Goal: Task Accomplishment & Management: Complete application form

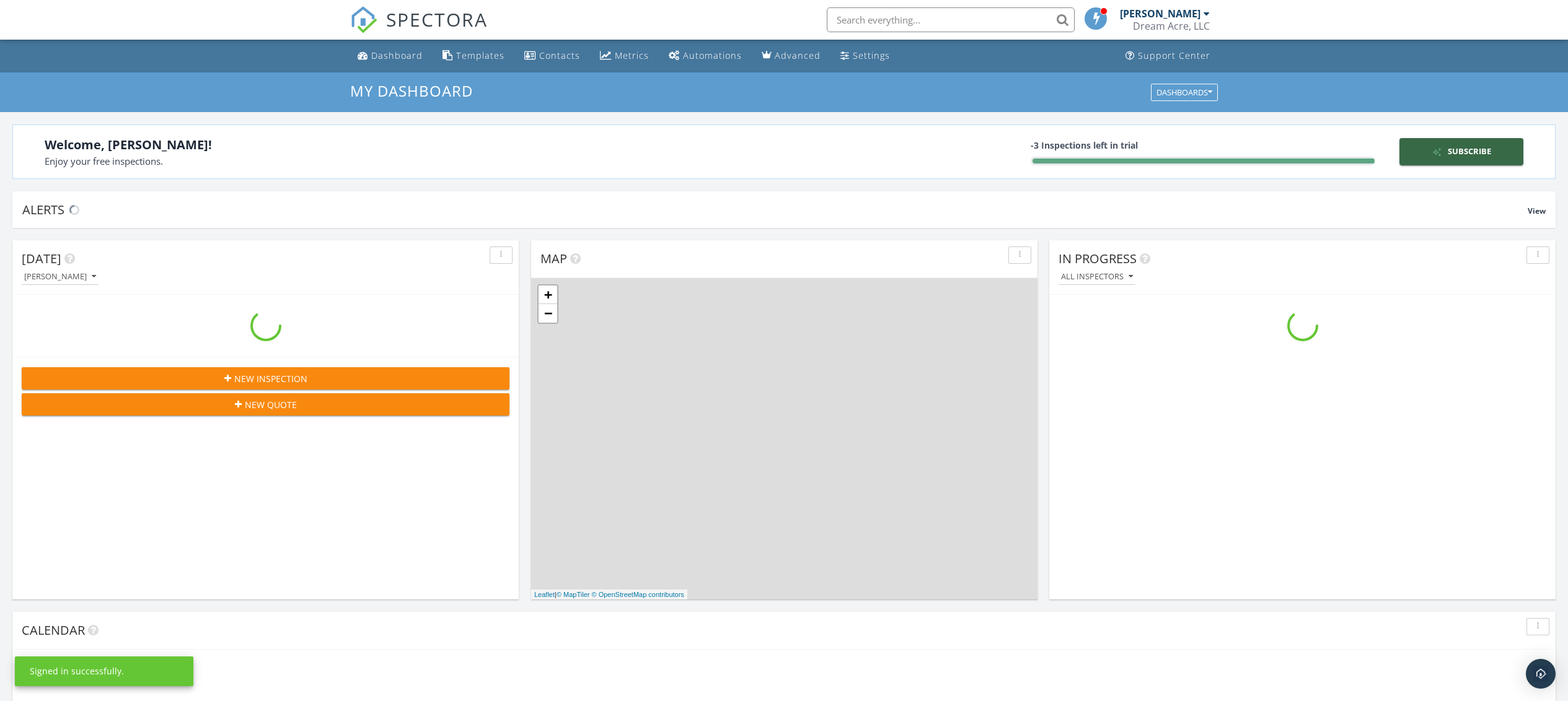
scroll to position [1165, 1605]
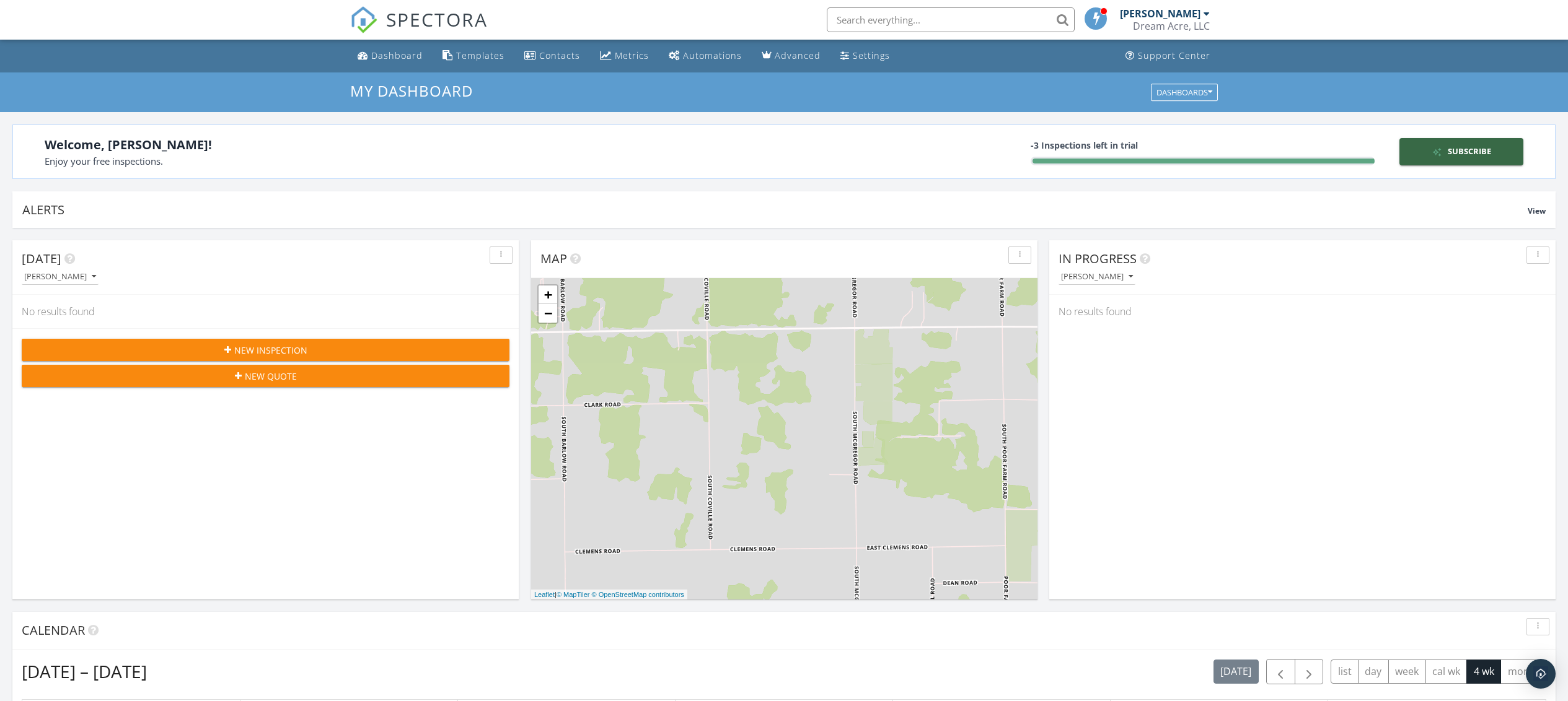
click at [1487, 152] on div "Subscribe" at bounding box center [1461, 151] width 114 height 12
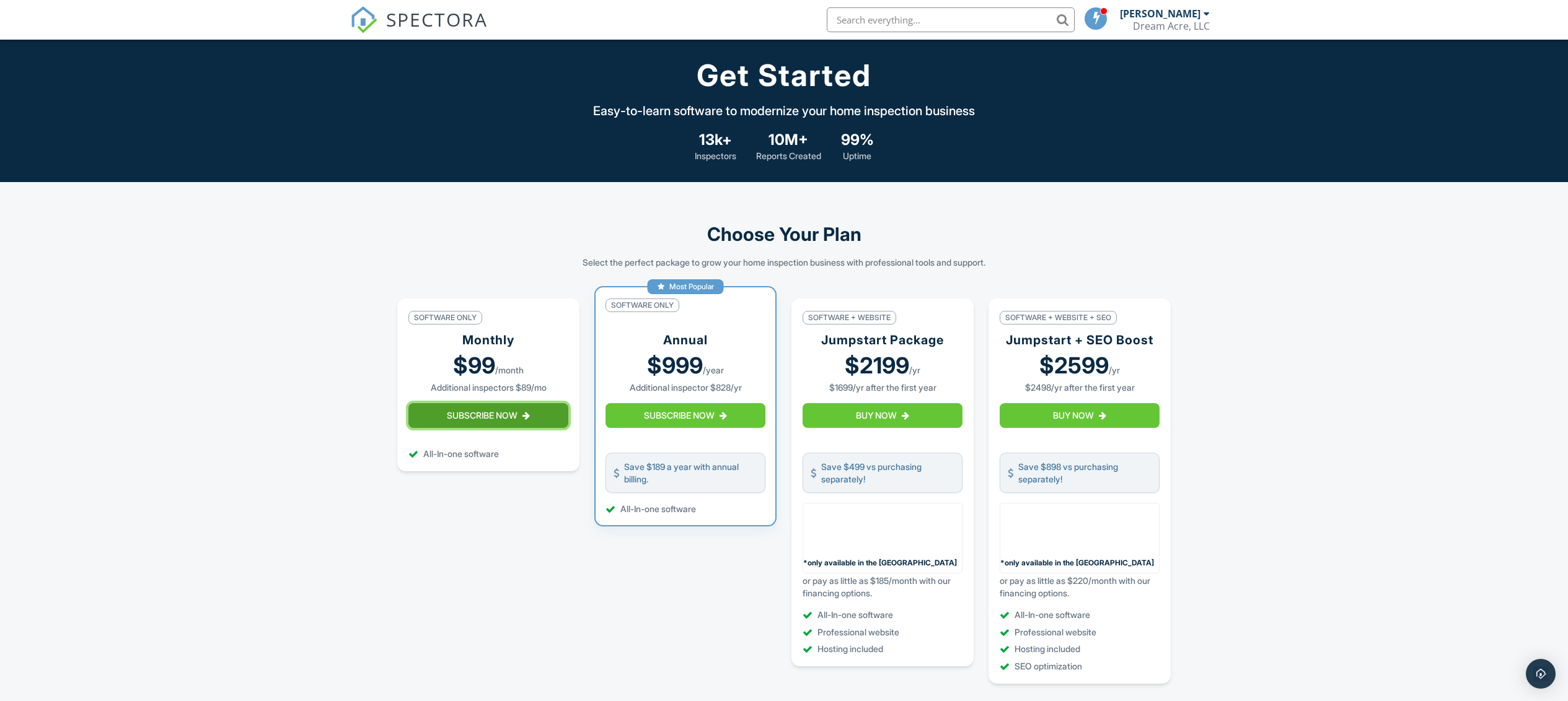
click at [474, 424] on button "Subscribe Now" at bounding box center [488, 415] width 160 height 25
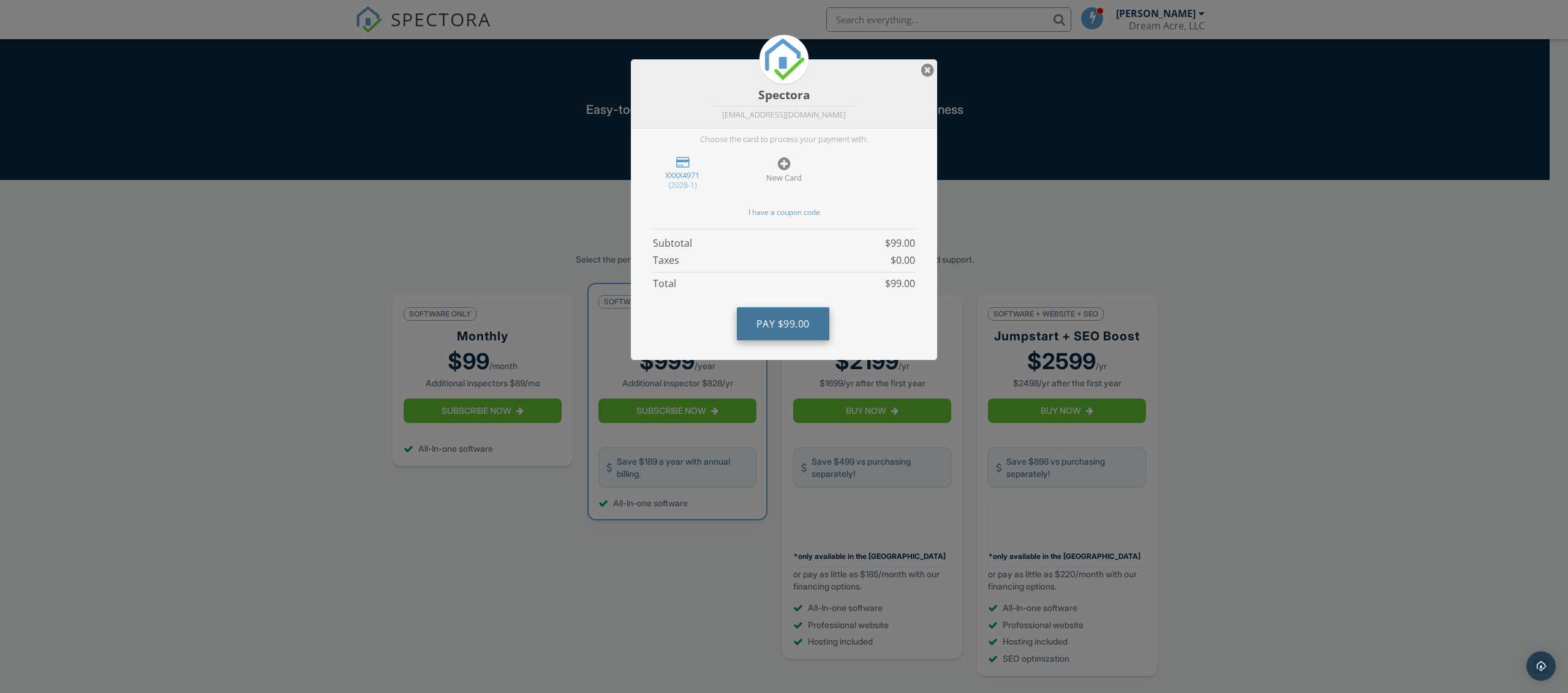
click at [776, 321] on button "Pay $99.00" at bounding box center [783, 324] width 92 height 33
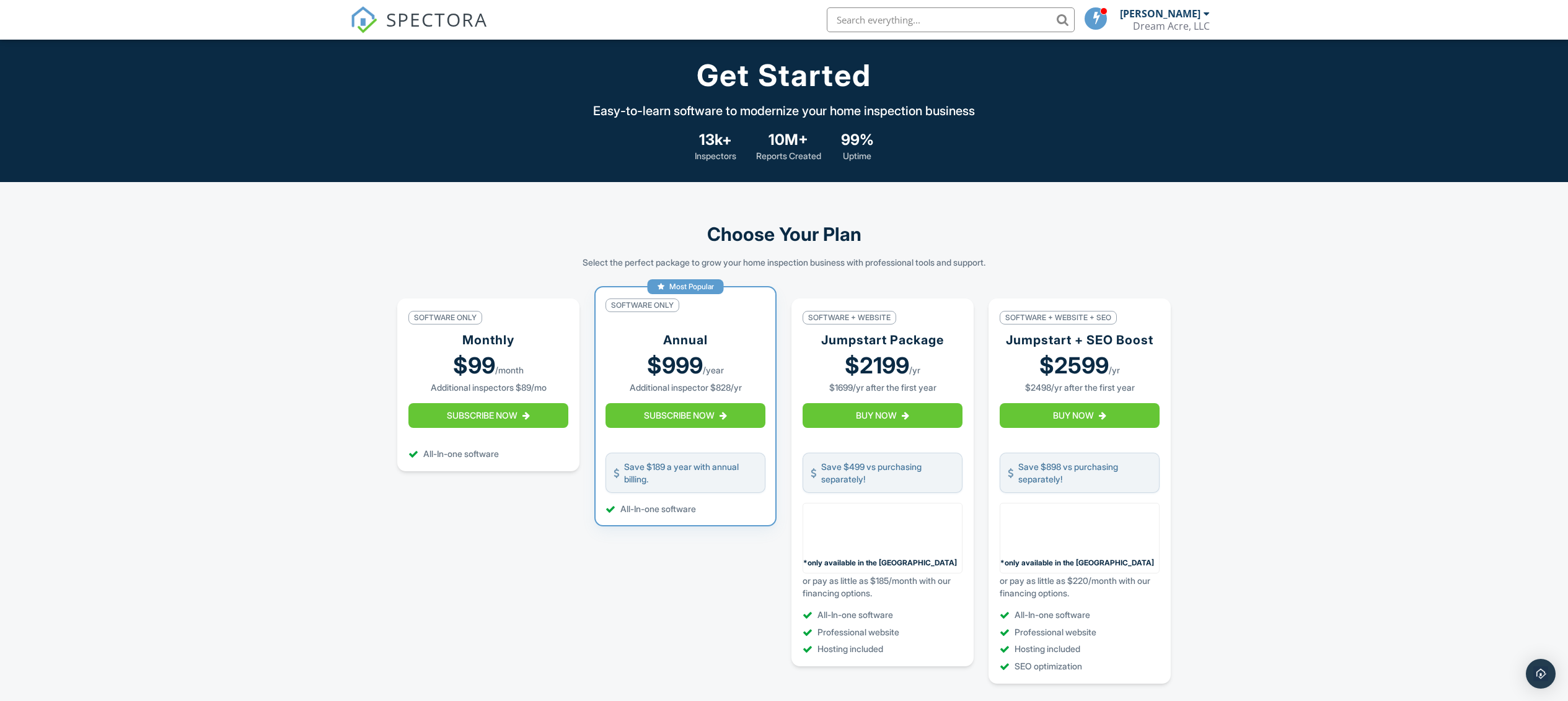
click at [1213, 182] on div "Choose Your Plan Select the perfect package to grow your home inspection busine…" at bounding box center [784, 557] width 1568 height 751
click at [437, 17] on span "SPECTORA" at bounding box center [437, 19] width 102 height 26
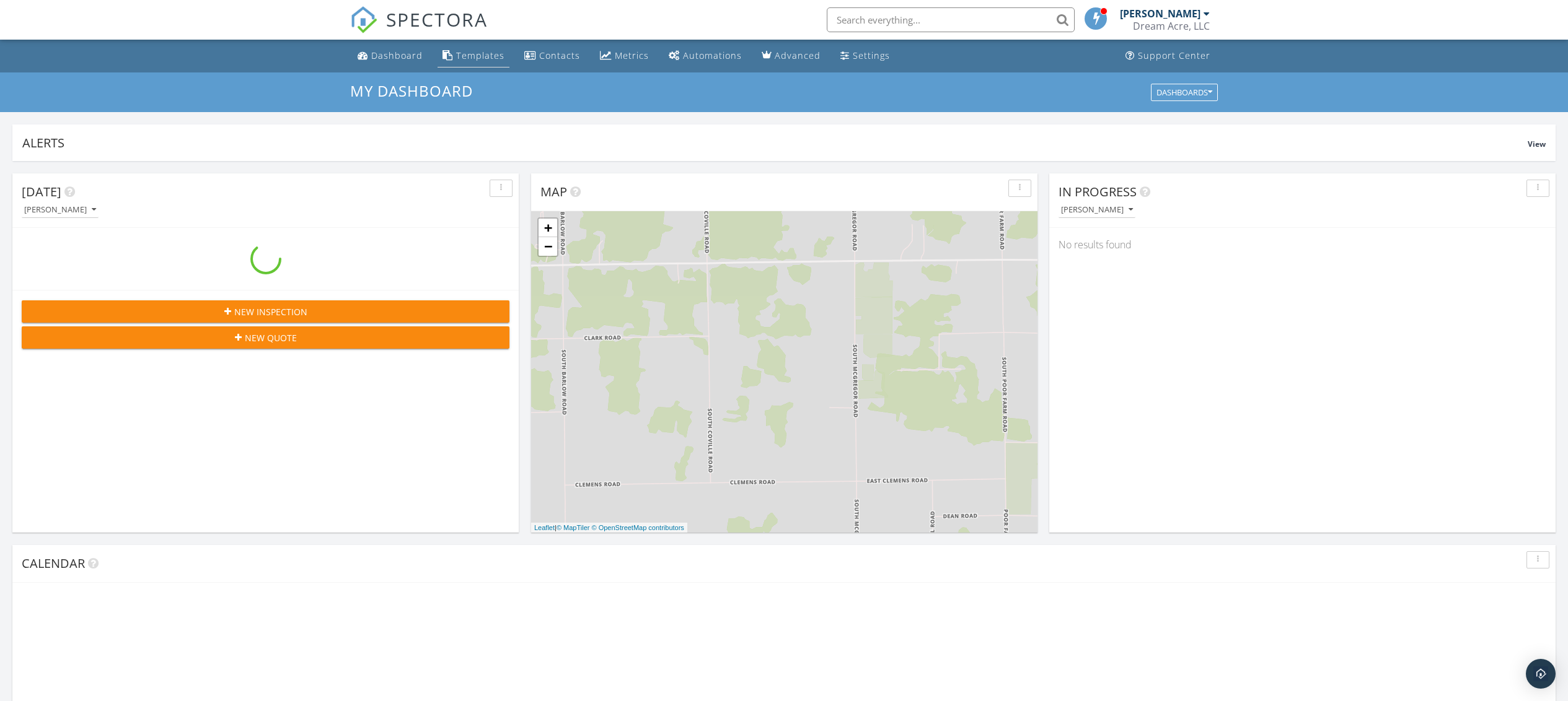
scroll to position [1165, 1605]
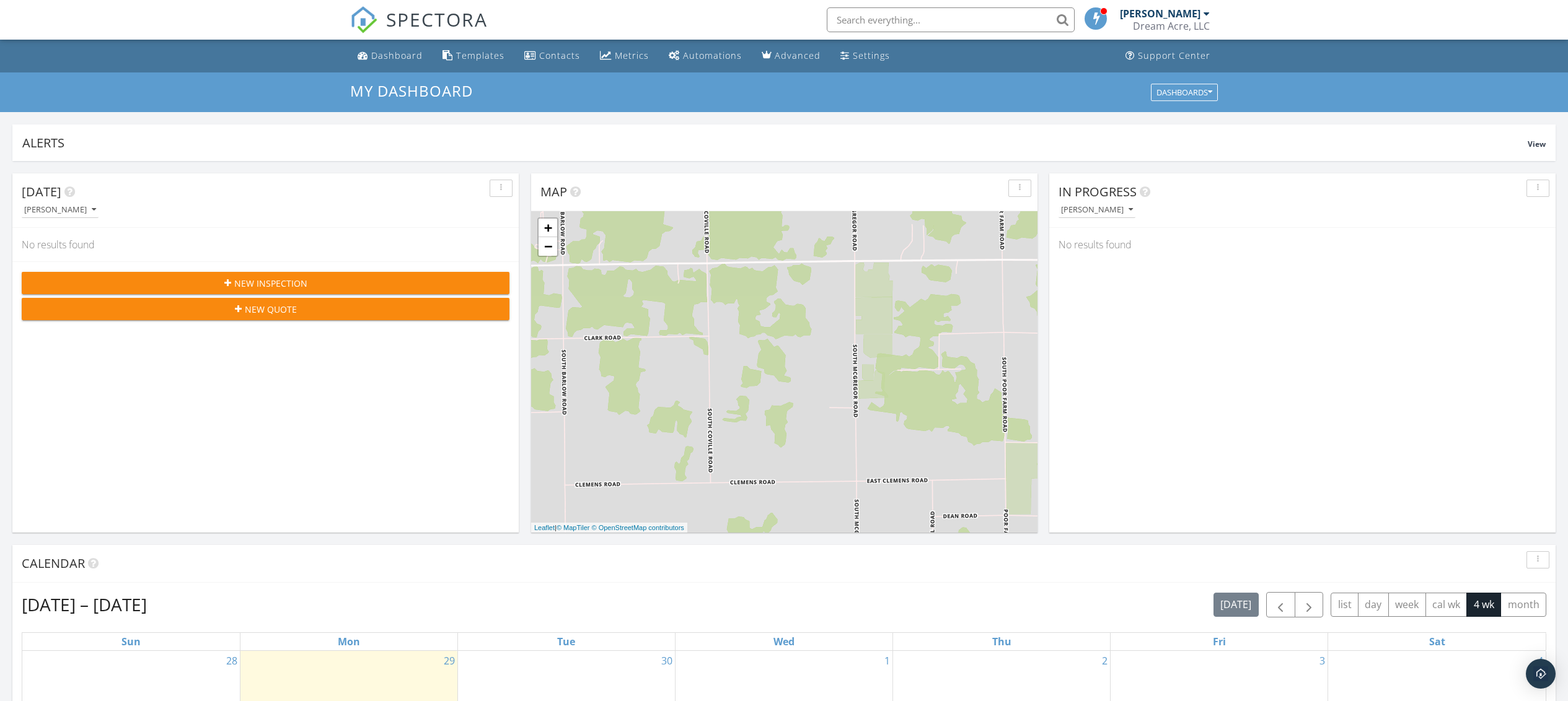
click at [286, 279] on span "New Inspection" at bounding box center [270, 283] width 73 height 13
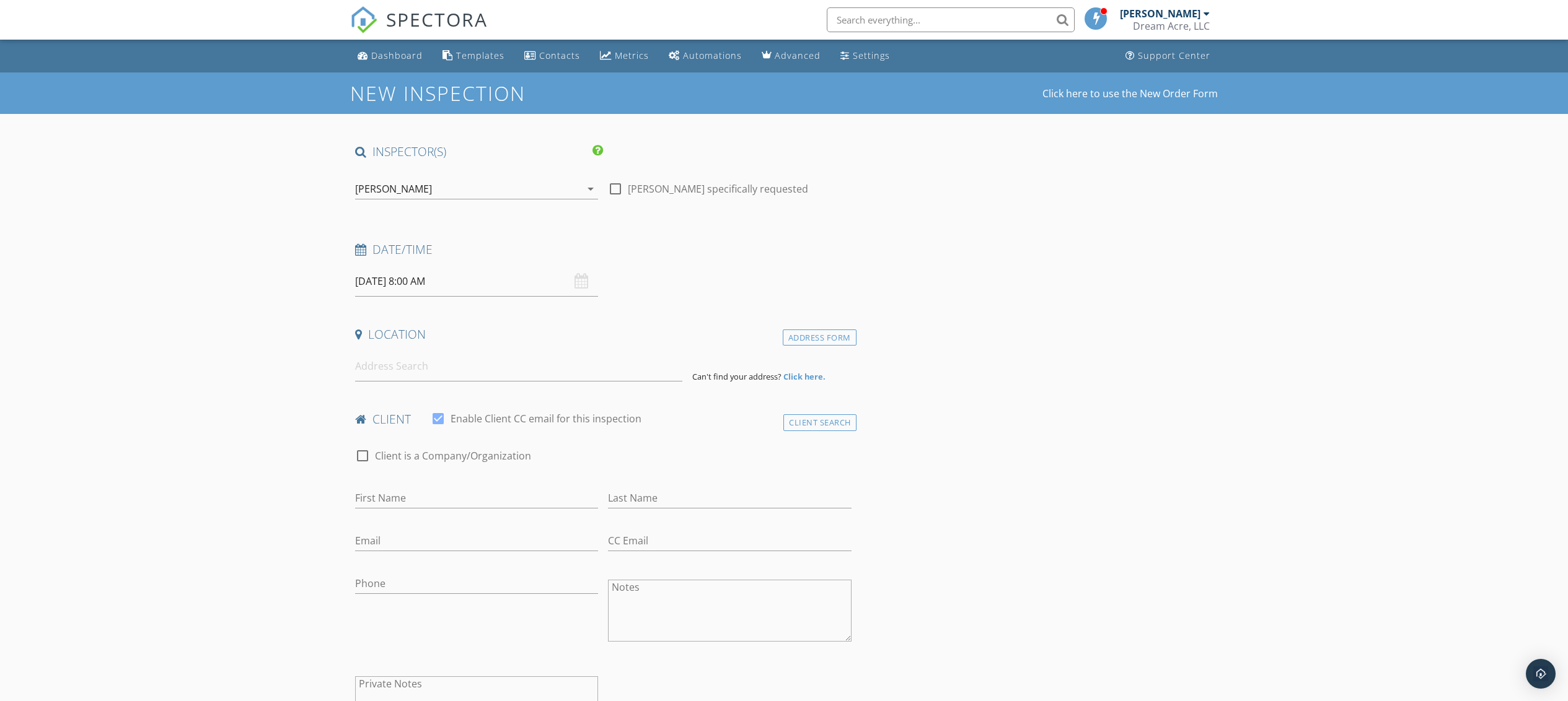
click at [586, 281] on div "[DATE] 8:00 AM" at bounding box center [476, 282] width 243 height 31
click at [578, 279] on div "[DATE] 8:00 AM" at bounding box center [476, 282] width 243 height 31
click at [522, 288] on input "[DATE] 8:00 AM" at bounding box center [476, 282] width 243 height 31
select select "9"
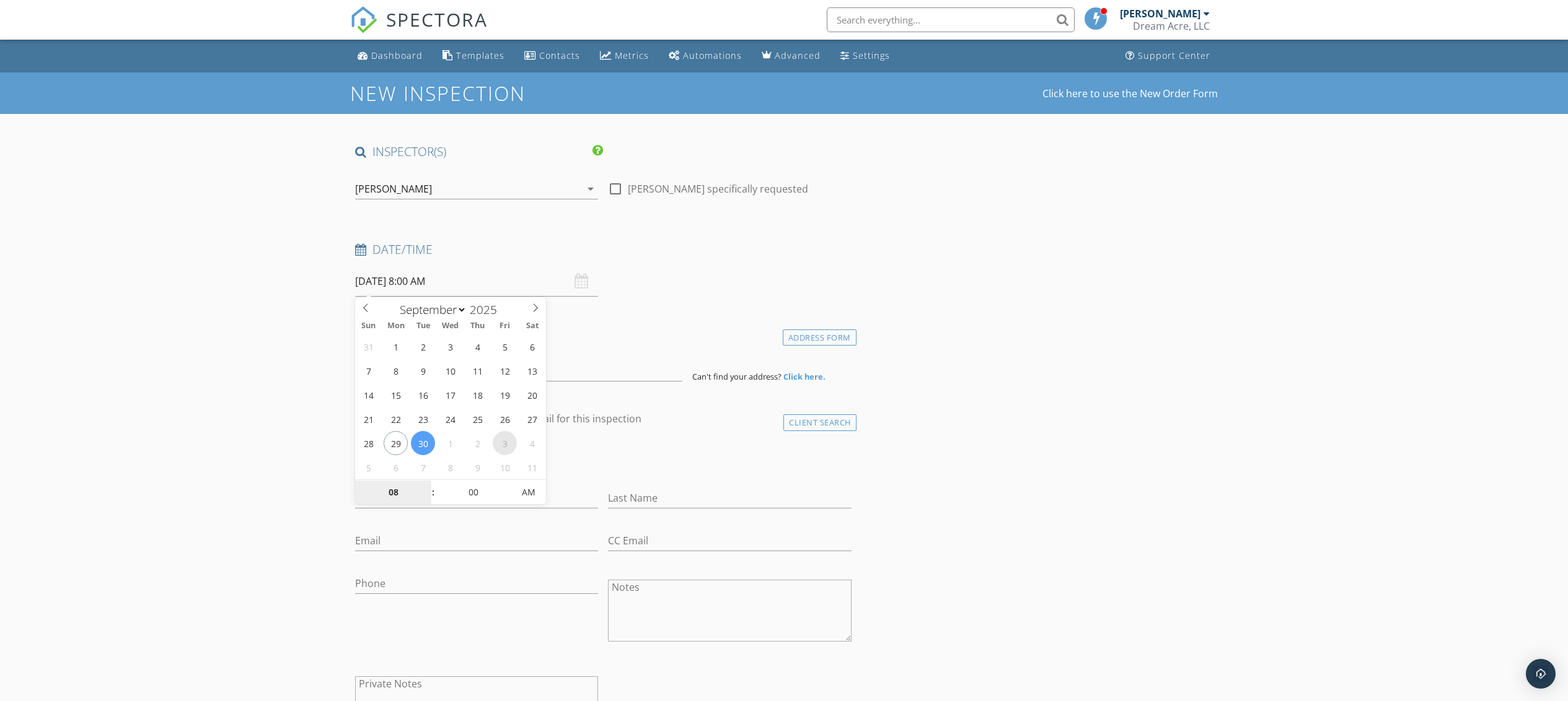
type input "[DATE] 8:00 AM"
type input "09"
type input "[DATE] 9:00 AM"
click at [428, 487] on span at bounding box center [427, 486] width 9 height 12
type input "10"
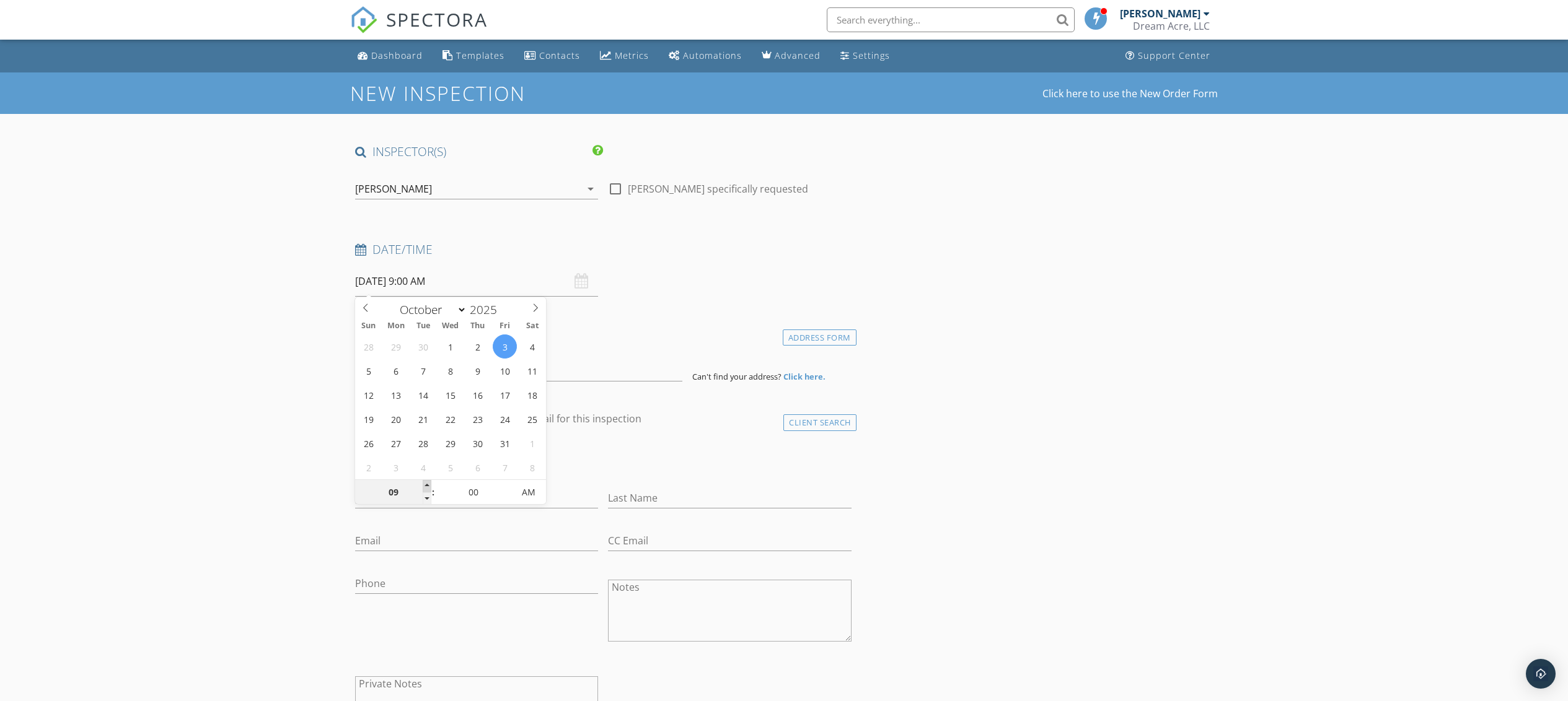
type input "[DATE] 10:00 AM"
click at [428, 487] on span at bounding box center [427, 486] width 9 height 12
click at [619, 446] on div "check_box_outline_blank Client is a Company/Organization" at bounding box center [603, 462] width 497 height 32
click at [533, 366] on input at bounding box center [518, 367] width 327 height 31
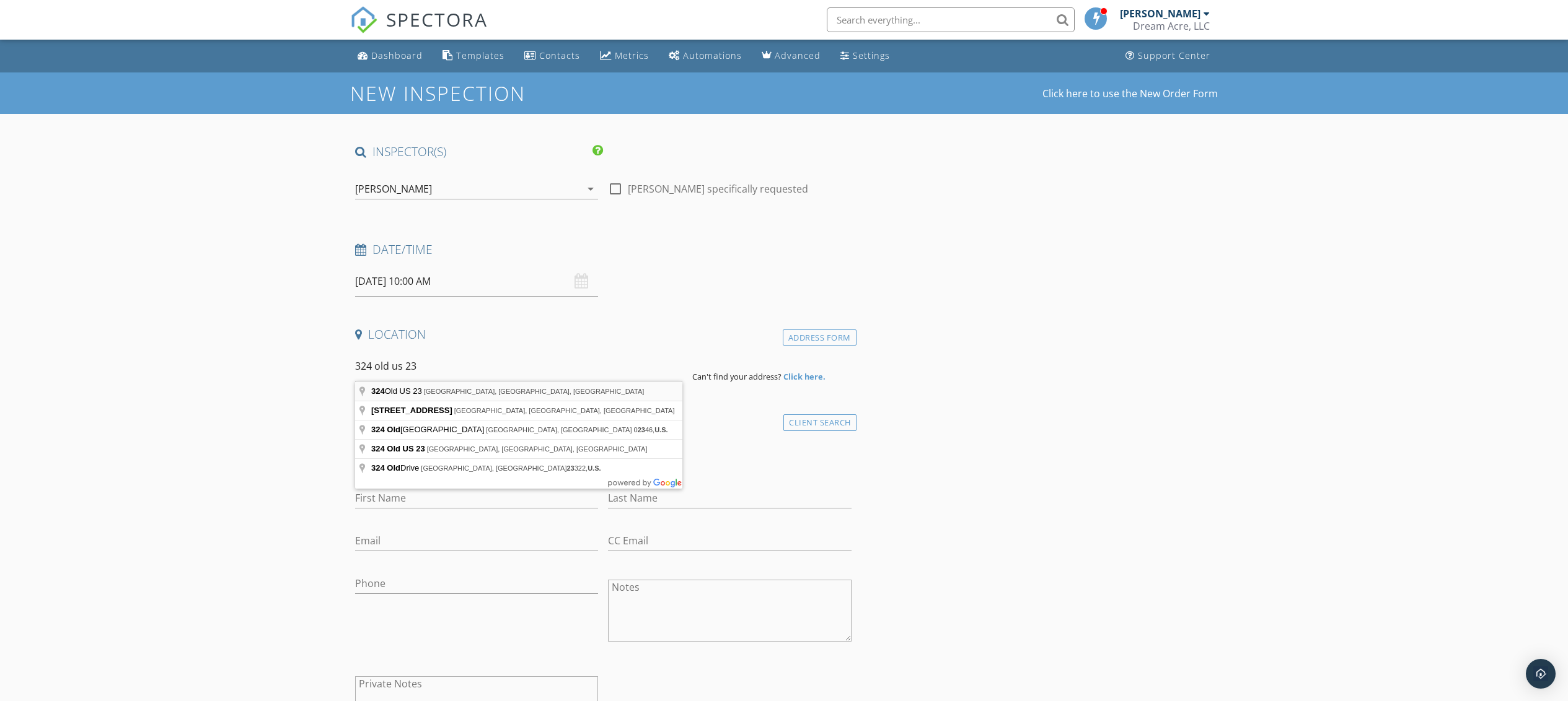
type input "[STREET_ADDRESS]"
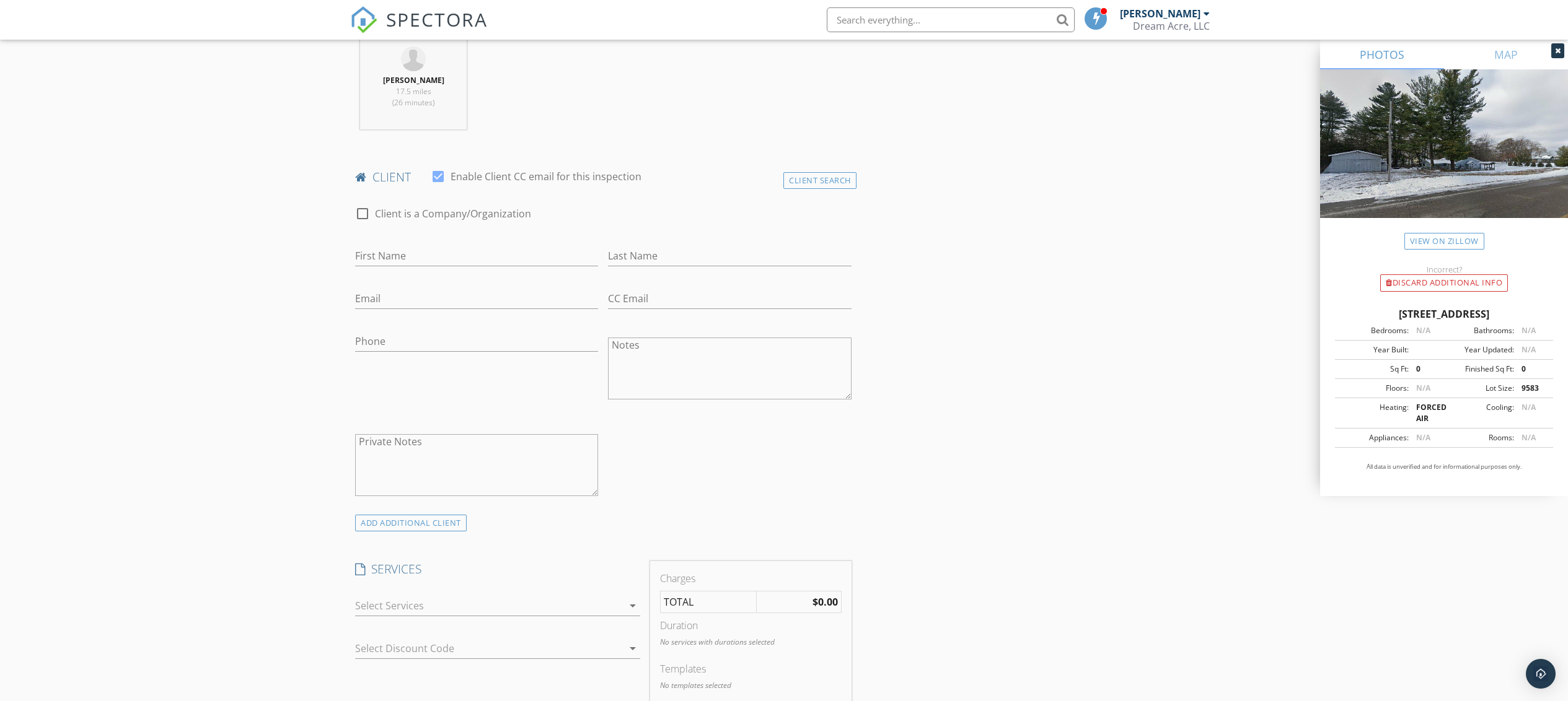
scroll to position [619, 0]
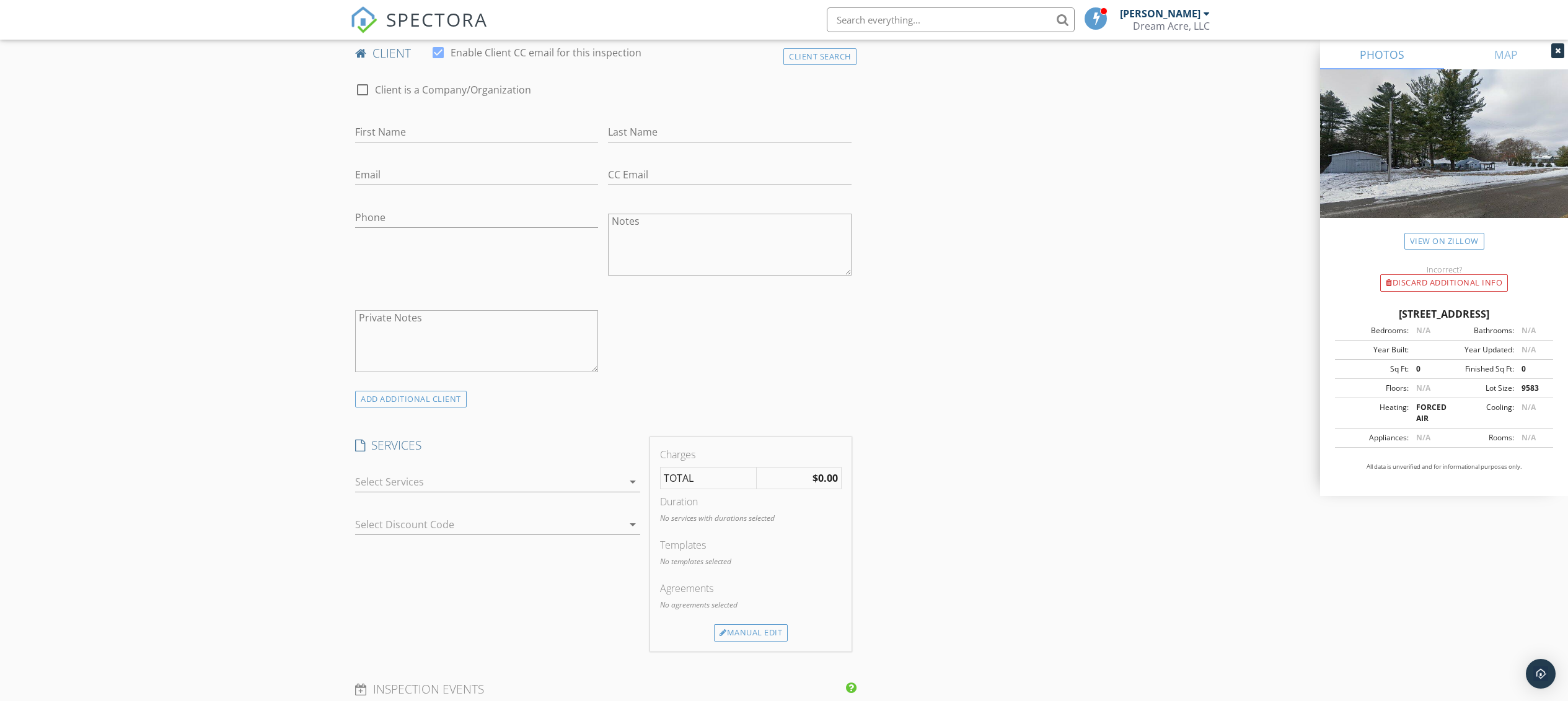
click at [807, 477] on td "$0.00" at bounding box center [799, 479] width 84 height 22
click at [614, 484] on div at bounding box center [488, 482] width 268 height 20
click at [614, 484] on div "Residential Inspection" at bounding box center [511, 487] width 238 height 25
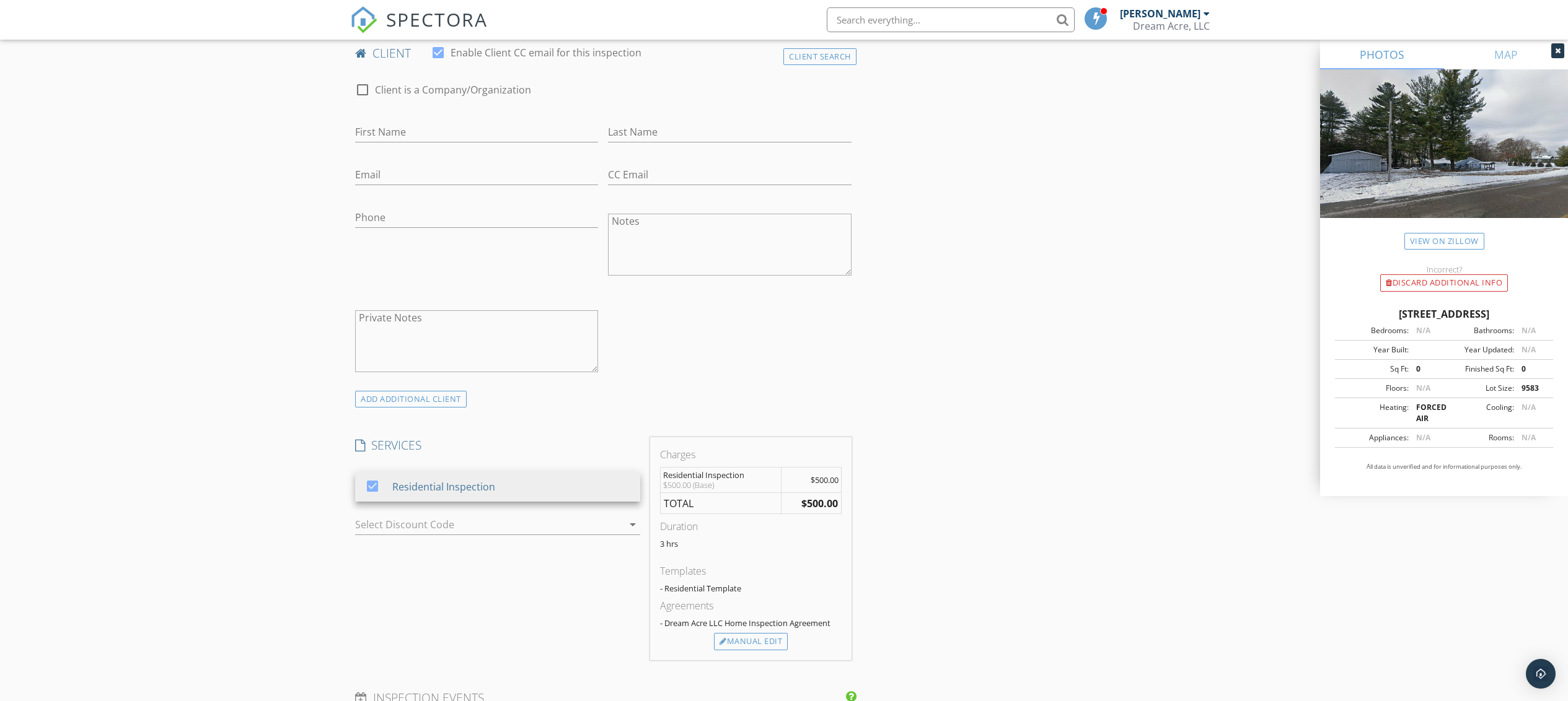
click at [1021, 426] on div "INSPECTOR(S) check_box [PERSON_NAME] PRIMARY [PERSON_NAME] arrow_drop_down chec…" at bounding box center [784, 544] width 867 height 2040
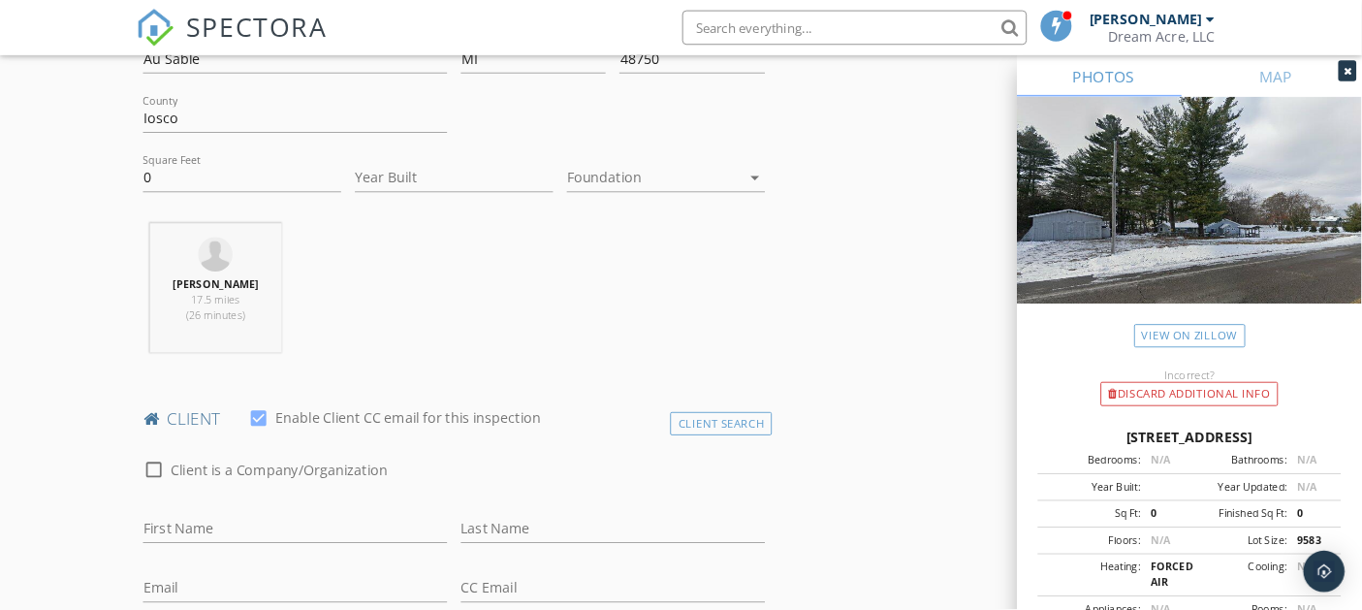
scroll to position [582, 0]
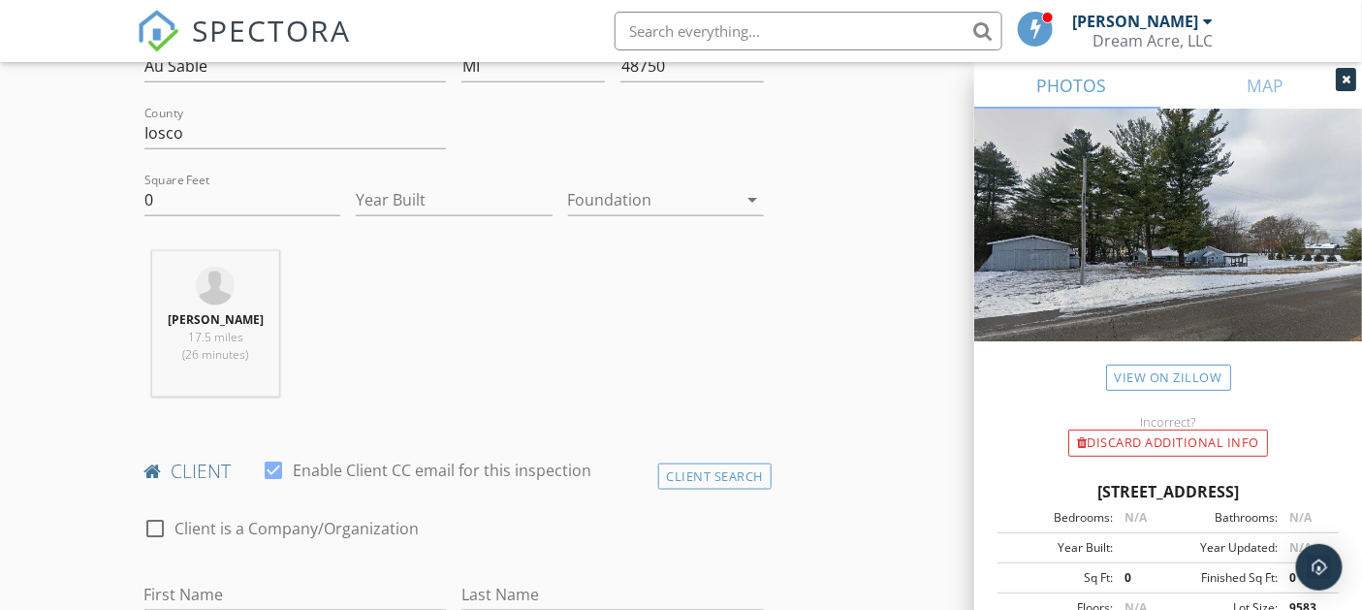
drag, startPoint x: 1762, startPoint y: 10, endPoint x: 1042, endPoint y: 396, distance: 816.3
click at [1042, 396] on div "Incorrect? Discard Additional info" at bounding box center [1168, 424] width 388 height 66
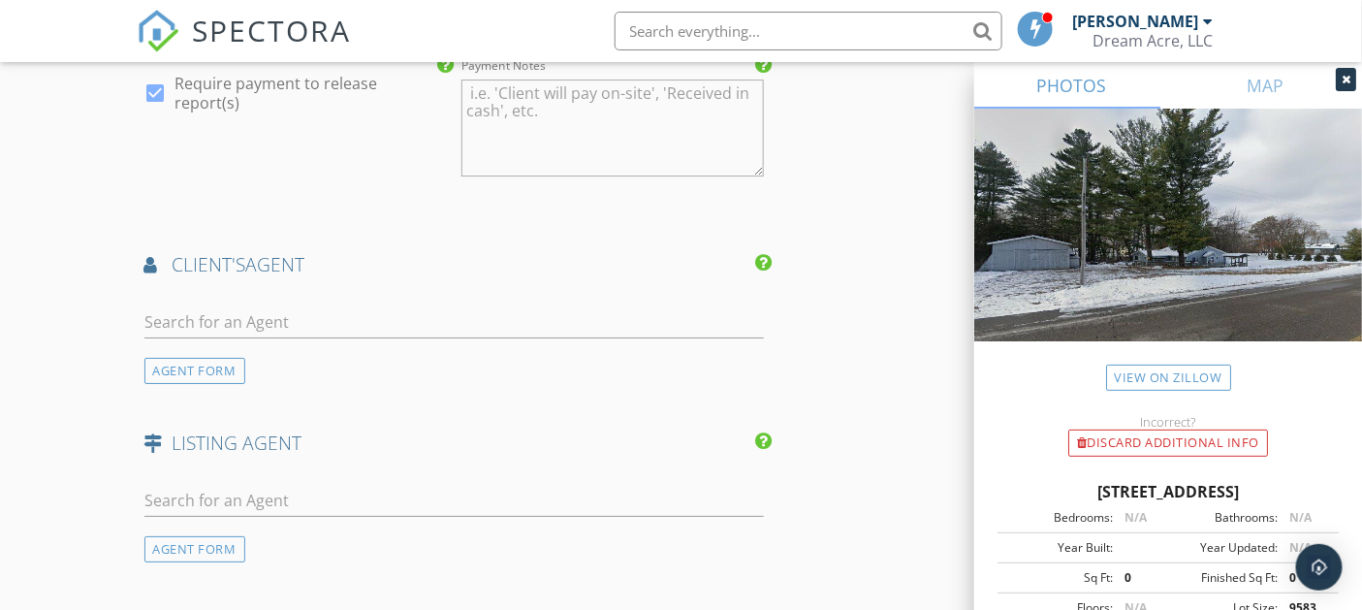
scroll to position [2305, 0]
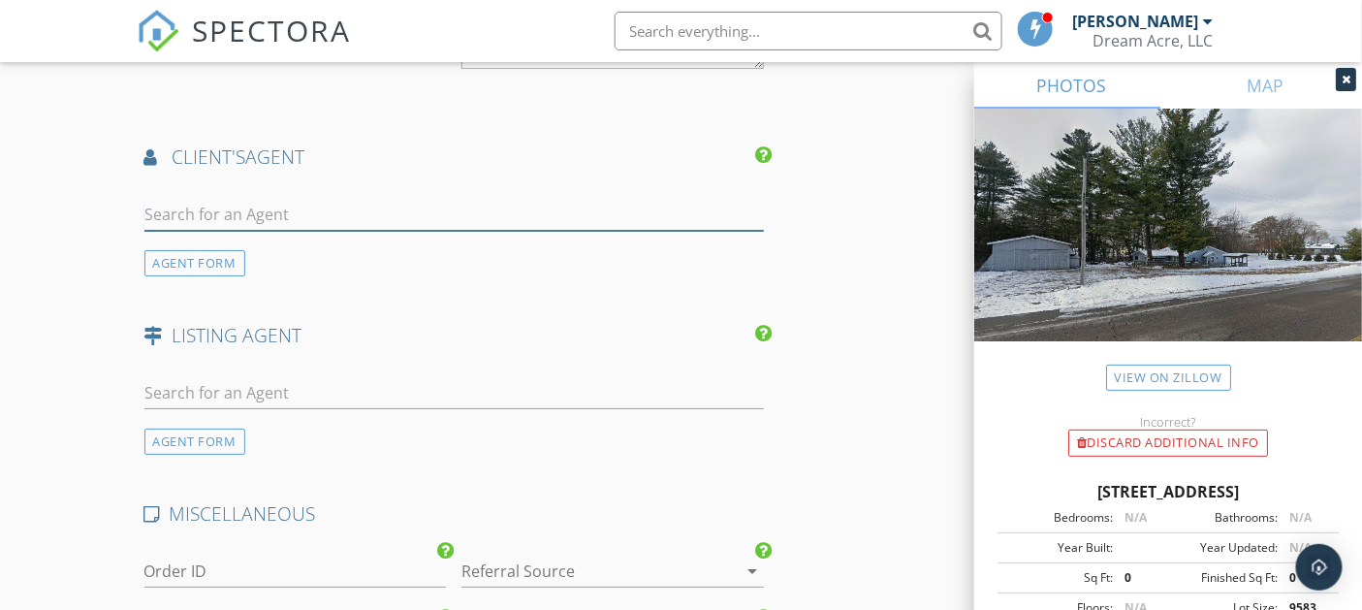
click at [390, 212] on input "text" at bounding box center [454, 215] width 620 height 32
type input "[PERSON_NAME]"
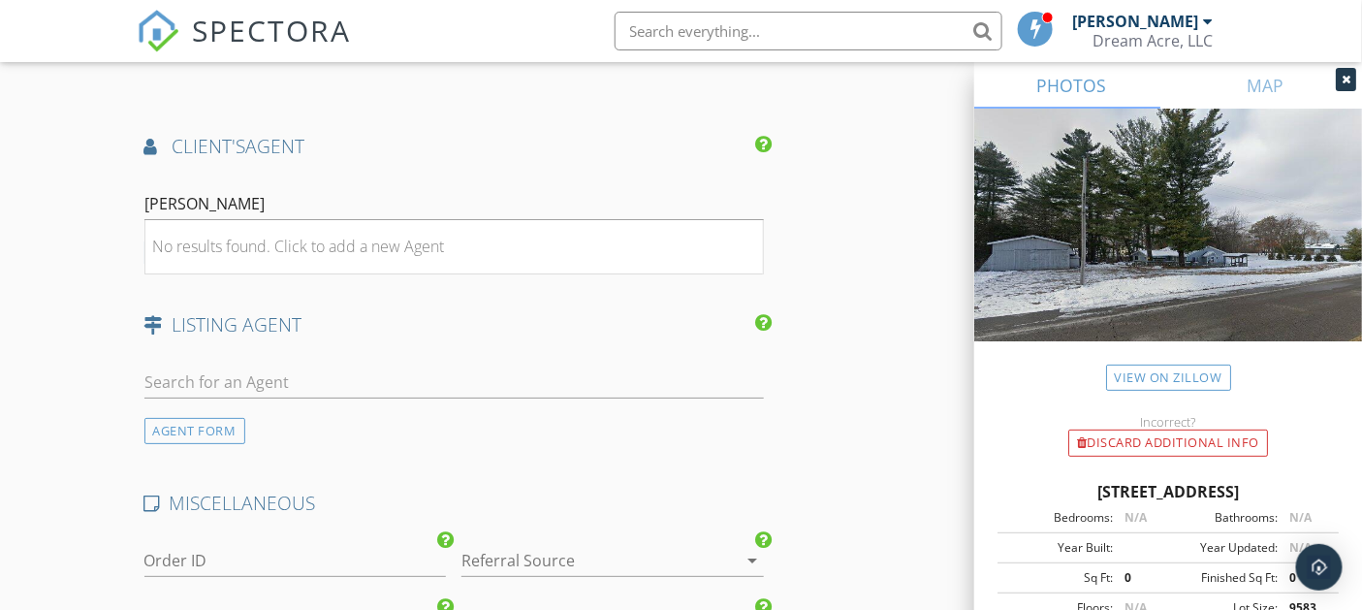
scroll to position [2413, 0]
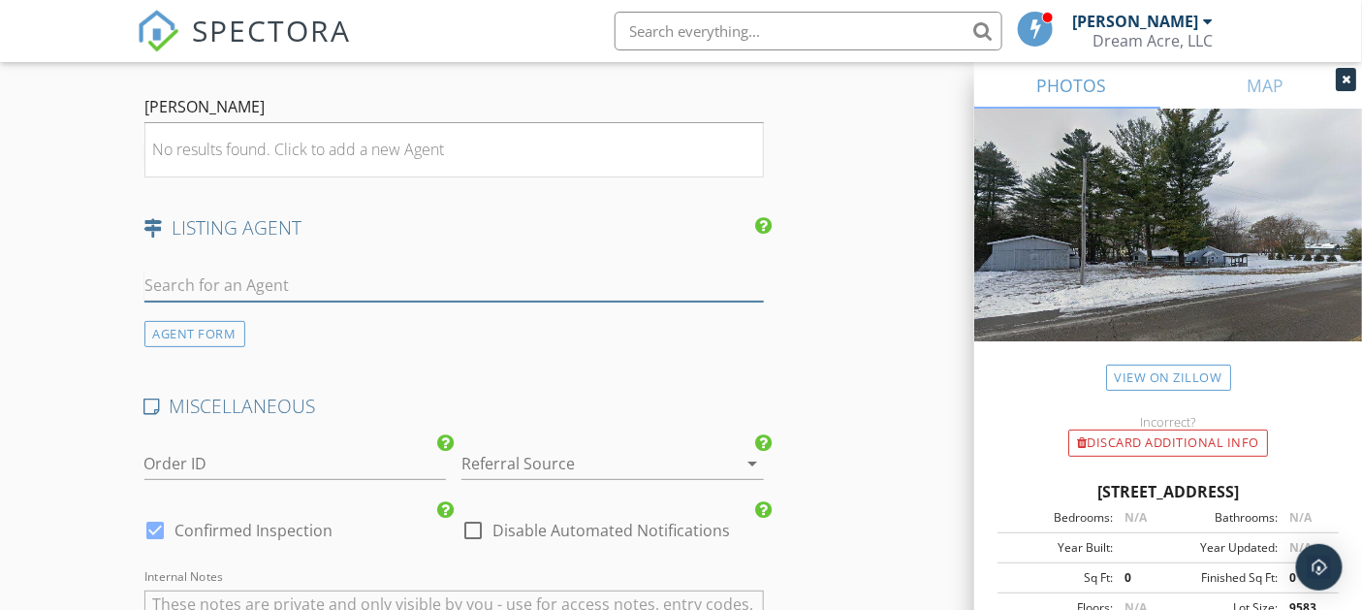
click at [332, 283] on input "text" at bounding box center [454, 286] width 620 height 32
type input "[PERSON_NAME]"
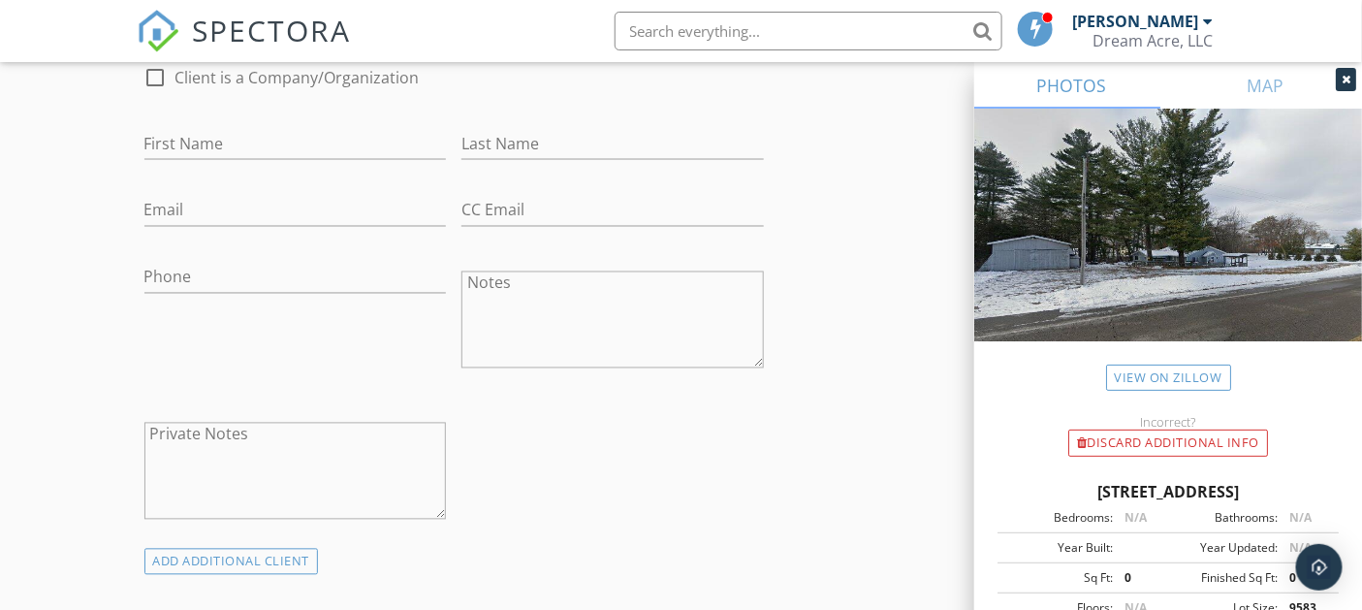
scroll to position [925, 0]
